Goal: Download file/media

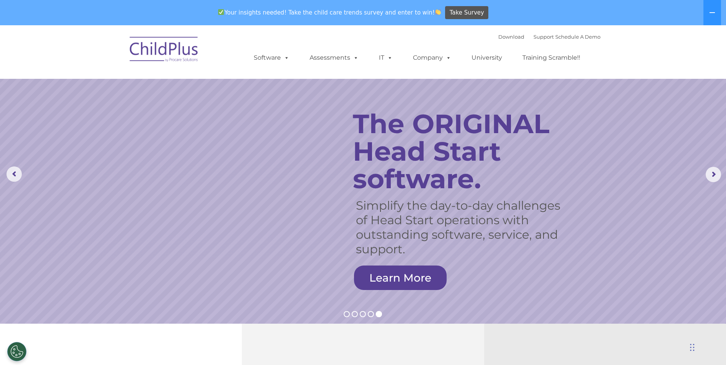
select select "MEDIUM"
click at [391, 288] on link "Learn More" at bounding box center [400, 278] width 93 height 24
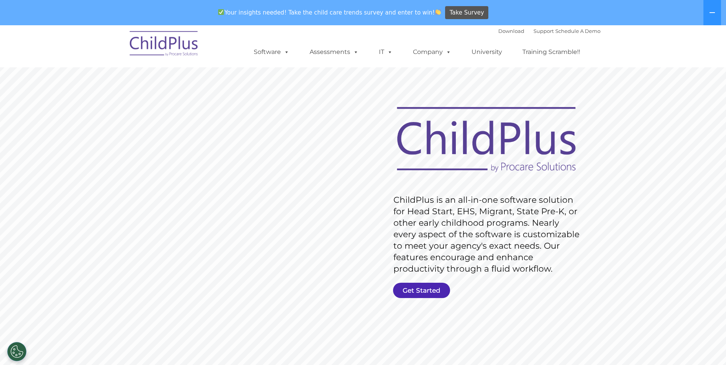
click at [414, 289] on link "Get Started" at bounding box center [421, 290] width 57 height 15
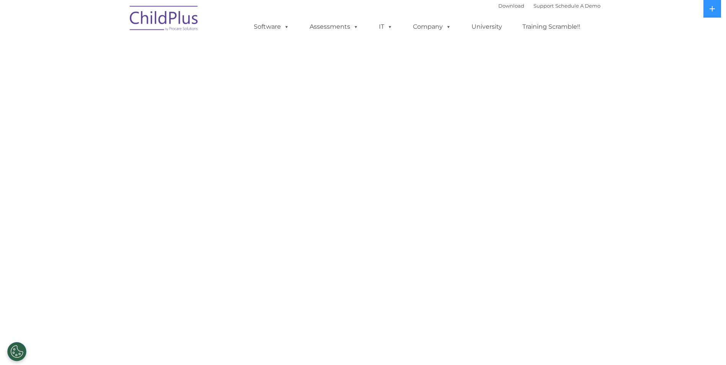
select select "MEDIUM"
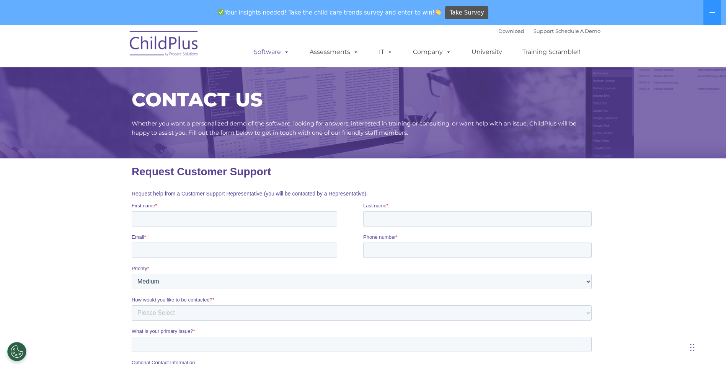
click at [273, 50] on link "Software" at bounding box center [271, 51] width 51 height 15
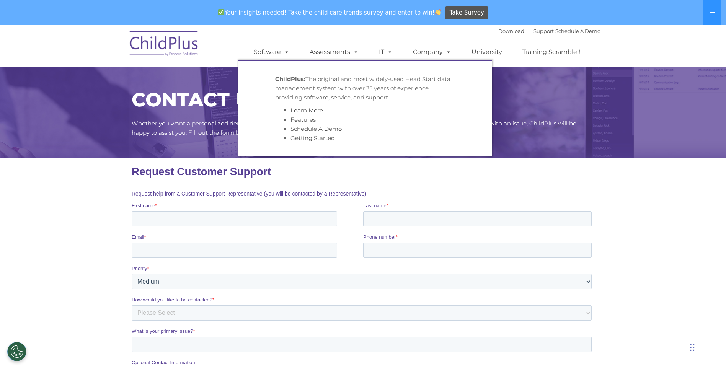
click at [206, 55] on div "Download Support | Schedule A Demo  MENU MENU Software ChildPlus: The original…" at bounding box center [363, 46] width 475 height 42
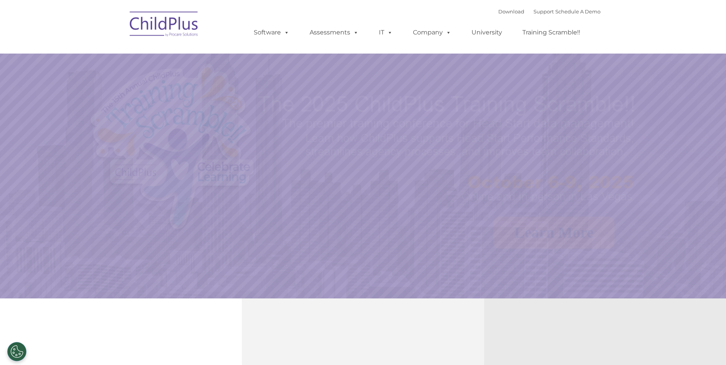
select select "MEDIUM"
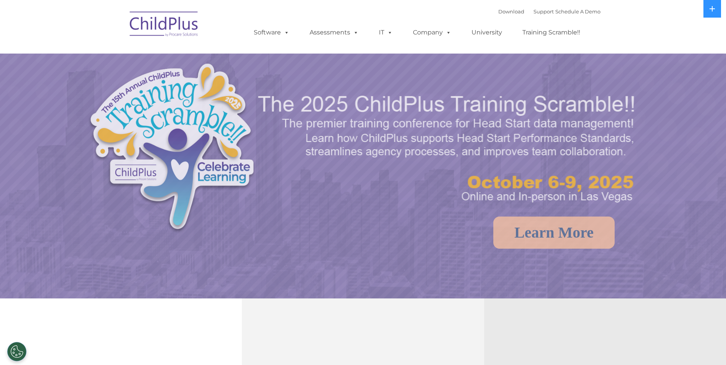
select select "MEDIUM"
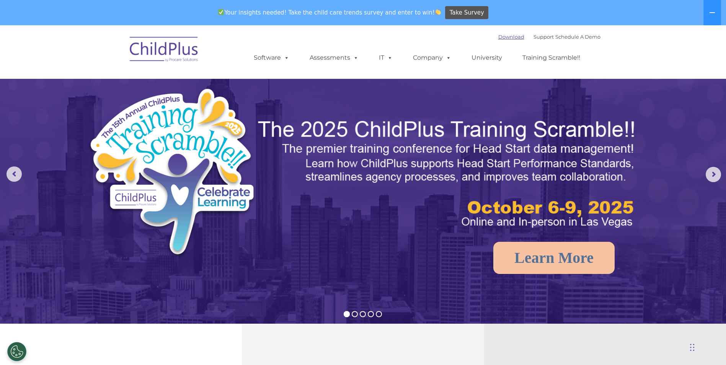
click at [502, 34] on link "Download" at bounding box center [511, 37] width 26 height 6
click at [505, 38] on link "Download" at bounding box center [511, 37] width 26 height 6
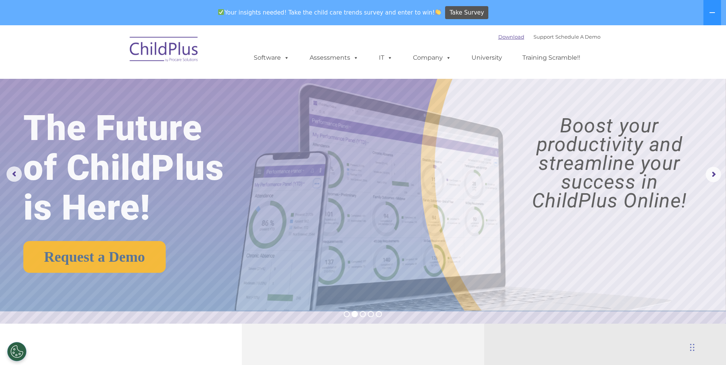
click at [498, 38] on link "Download" at bounding box center [511, 37] width 26 height 6
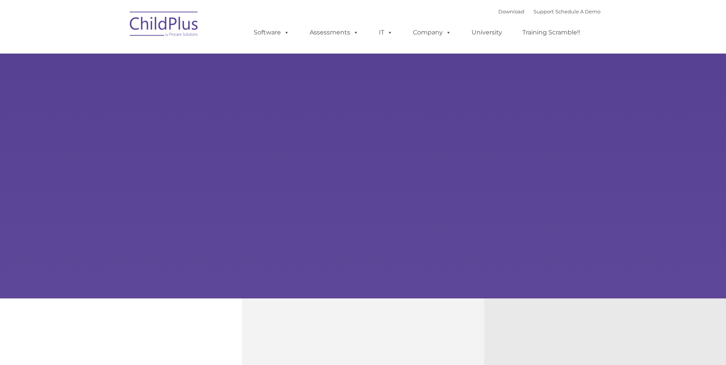
type input ""
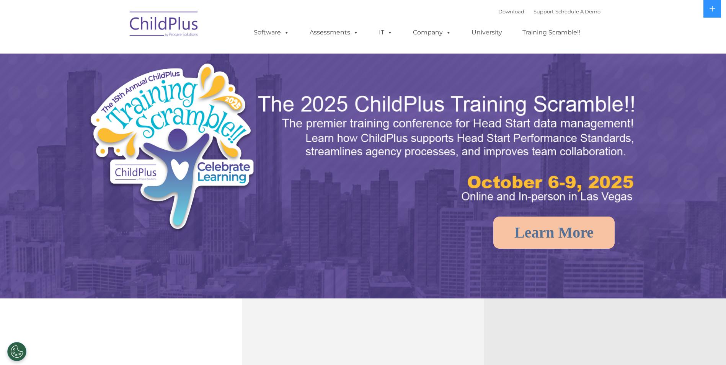
select select "MEDIUM"
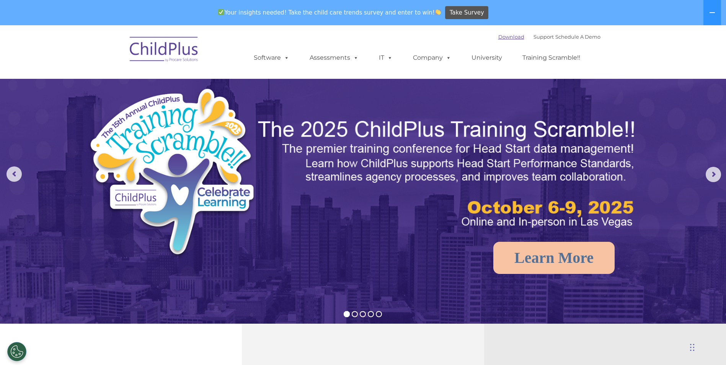
click at [498, 38] on link "Download" at bounding box center [511, 37] width 26 height 6
click at [496, 27] on nav "Download Support | Schedule A Demo  MENU MENU Software ChildPlus: The original…" at bounding box center [363, 52] width 726 height 54
click at [498, 38] on link "Download" at bounding box center [511, 37] width 26 height 6
click at [500, 34] on link "Download" at bounding box center [511, 37] width 26 height 6
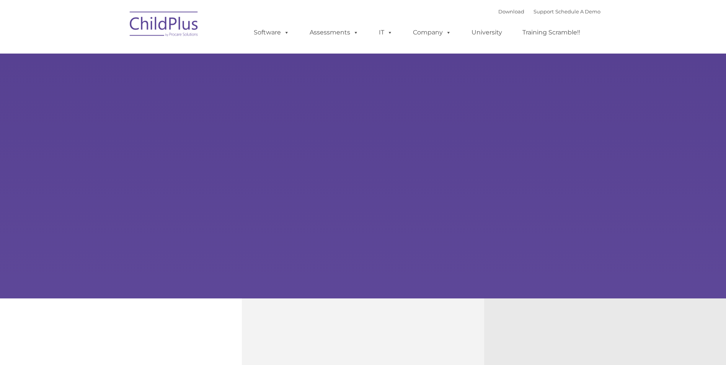
type input ""
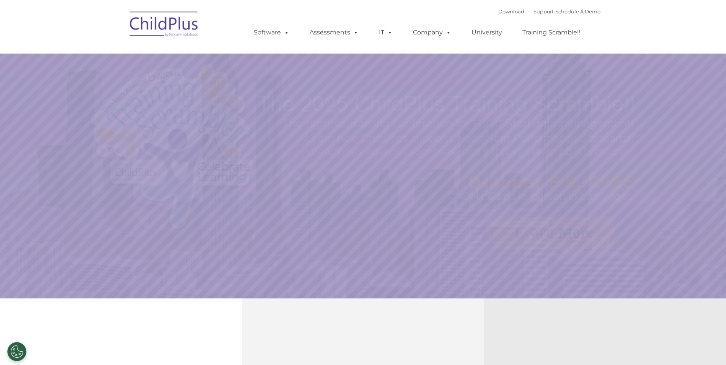
select select "MEDIUM"
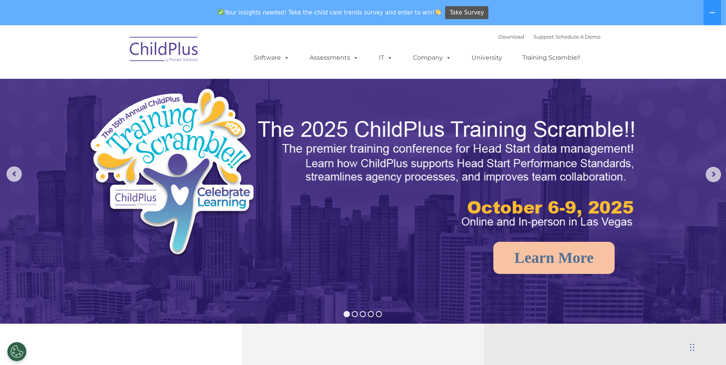
click at [501, 42] on div "Download Support | Schedule A Demo " at bounding box center [549, 36] width 102 height 11
click at [501, 36] on link "Download" at bounding box center [511, 37] width 26 height 6
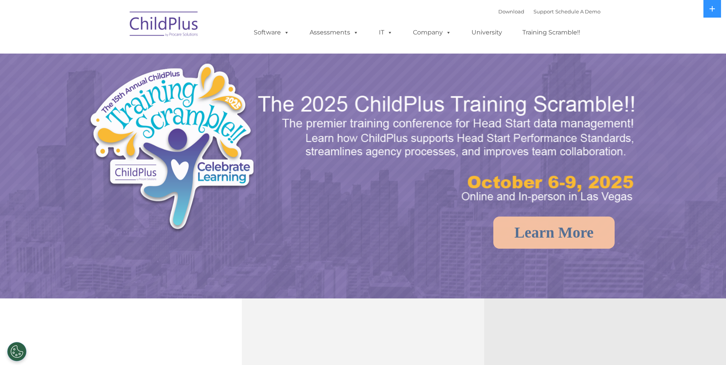
select select "MEDIUM"
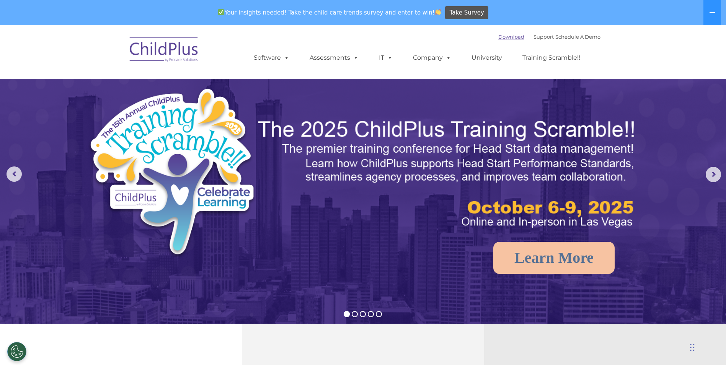
click at [502, 34] on link "Download" at bounding box center [511, 37] width 26 height 6
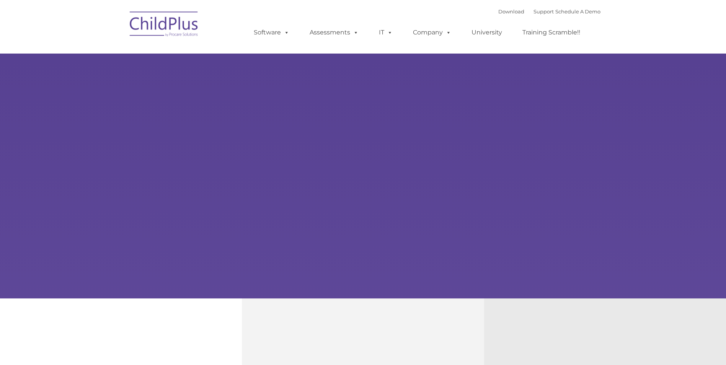
type input ""
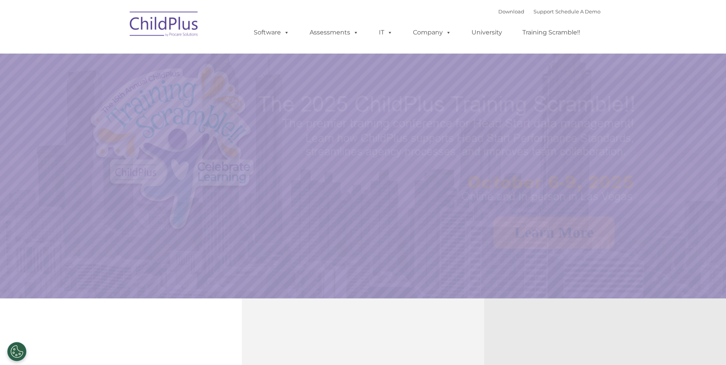
select select "MEDIUM"
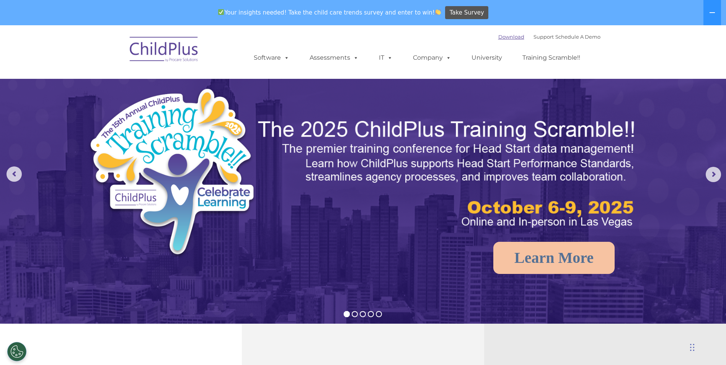
click at [499, 34] on link "Download" at bounding box center [511, 37] width 26 height 6
